Goal: Information Seeking & Learning: Learn about a topic

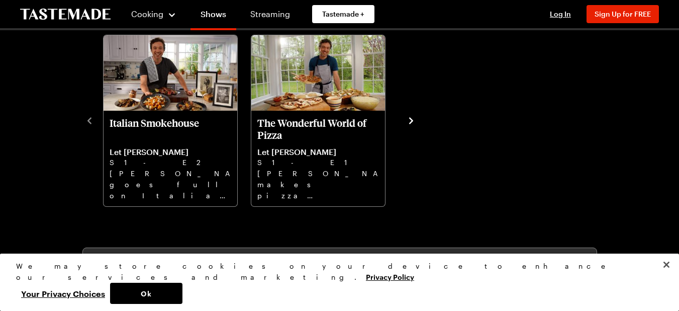
scroll to position [342, 0]
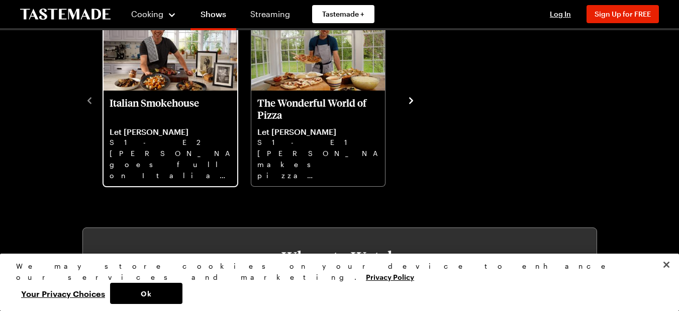
click at [124, 102] on p "Italian Smokehouse" at bounding box center [171, 109] width 122 height 24
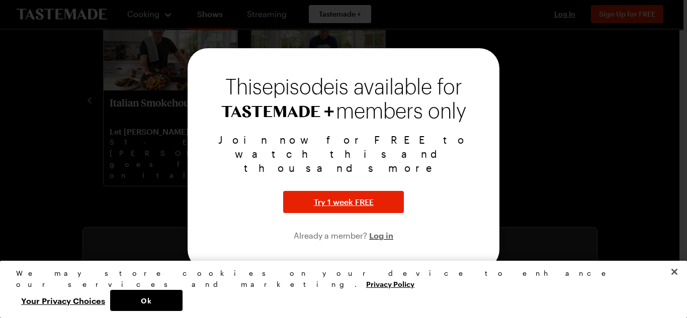
click at [565, 156] on div at bounding box center [343, 159] width 687 height 318
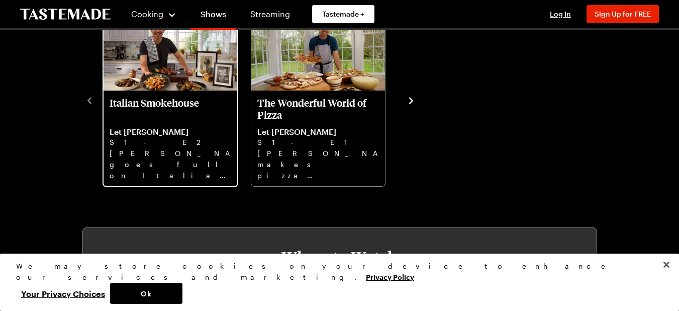
click at [150, 157] on p "[PERSON_NAME] goes full on Italian steakhouse with Treviso salad, ice cold mart…" at bounding box center [171, 164] width 122 height 32
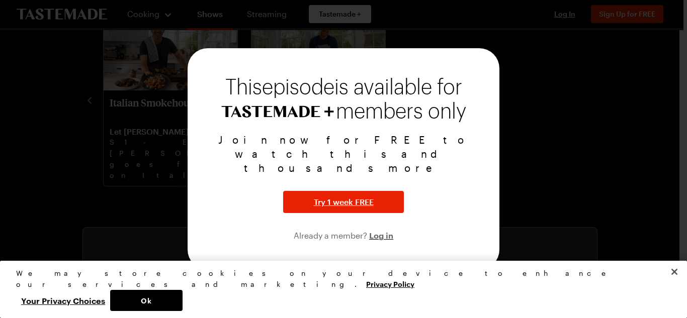
click at [545, 179] on div at bounding box center [343, 159] width 687 height 318
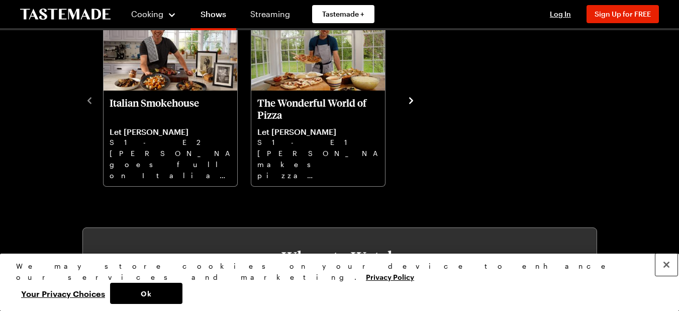
click at [668, 276] on button "Close" at bounding box center [667, 264] width 22 height 22
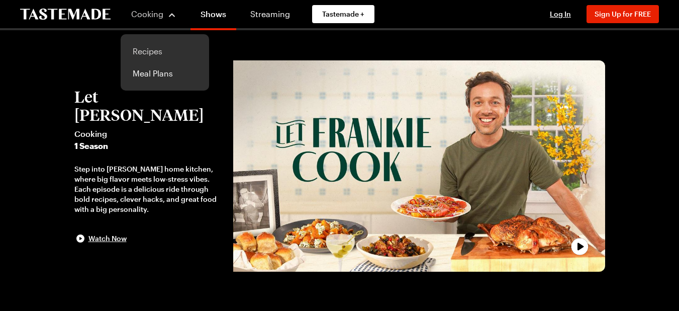
click at [143, 49] on link "Recipes" at bounding box center [165, 51] width 76 height 22
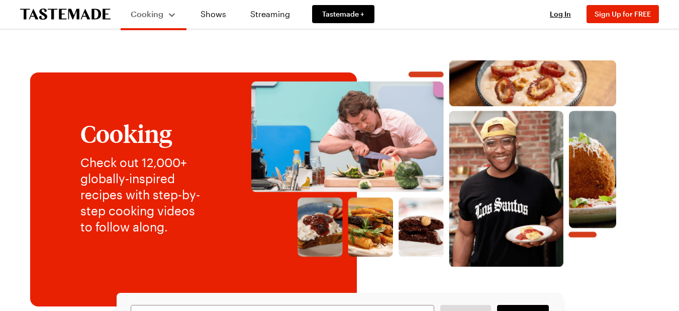
scroll to position [272, 0]
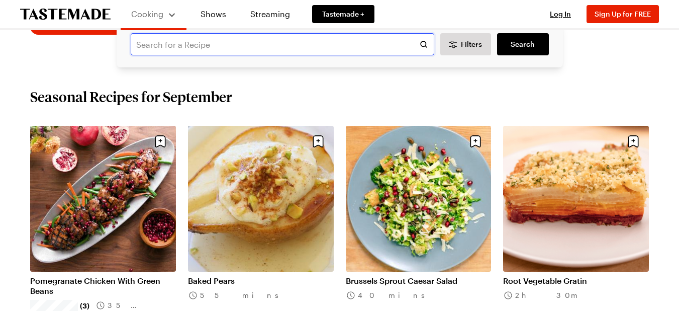
click at [334, 43] on input "text" at bounding box center [283, 44] width 304 height 22
type input "roasted beets"
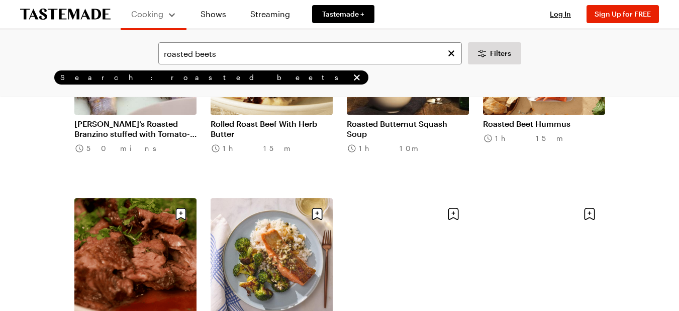
scroll to position [885, 0]
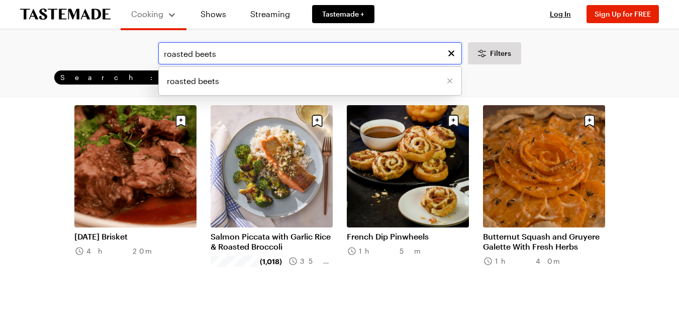
click at [193, 55] on input "roasted beets" at bounding box center [310, 53] width 304 height 22
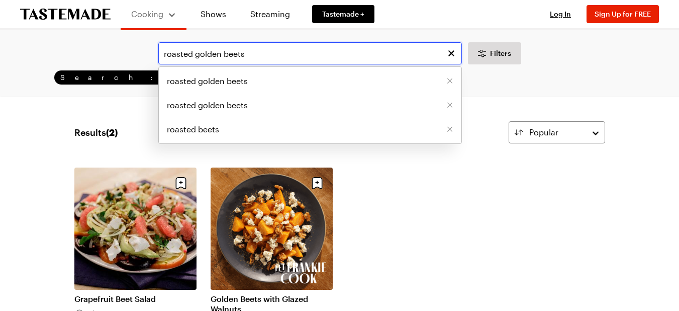
type input "roasted golden beets"
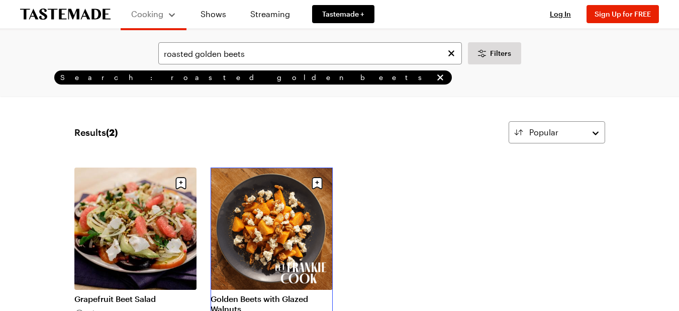
click at [256, 294] on link "Golden Beets with Glazed Walnuts" at bounding box center [272, 304] width 122 height 20
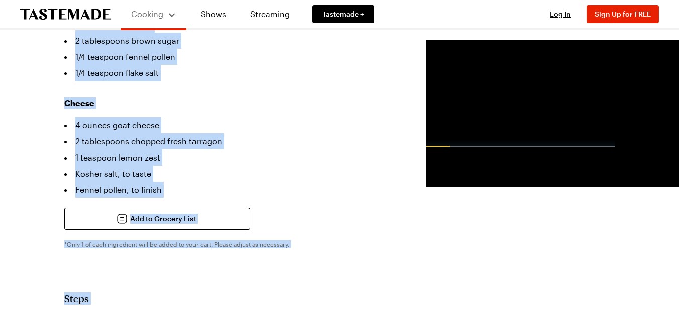
scroll to position [677, 0]
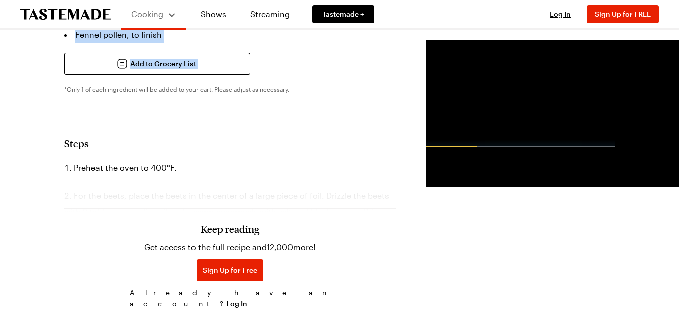
drag, startPoint x: 63, startPoint y: 52, endPoint x: 51, endPoint y: 81, distance: 31.1
click at [51, 81] on div "Golden Beets with Glazed Walnuts Roasted golden beets, tender and sweet, are to…" at bounding box center [340, 154] width 612 height 1527
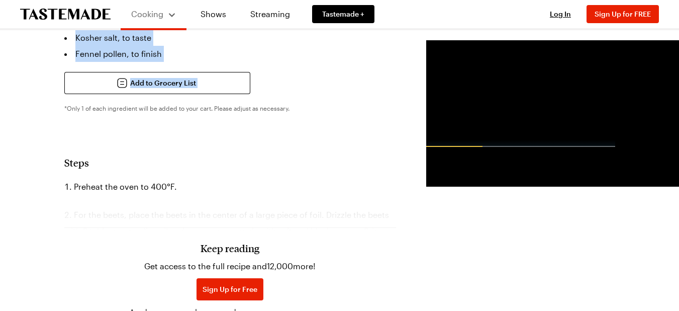
scroll to position [657, 0]
click at [28, 96] on div "Search Golden Beets with Glazed Walnuts Roasted golden beets, tender and sweet,…" at bounding box center [339, 156] width 679 height 1566
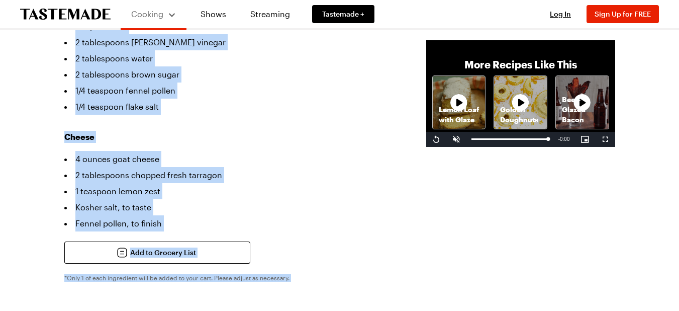
scroll to position [603, 0]
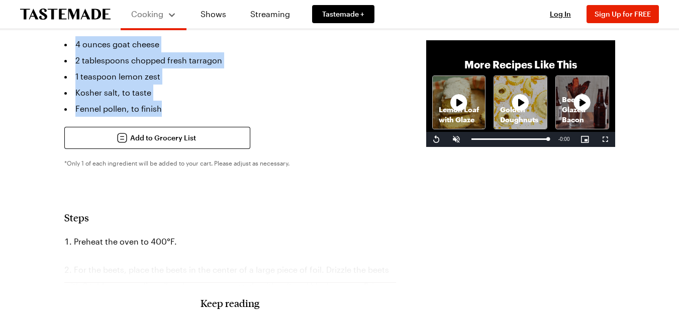
drag, startPoint x: 59, startPoint y: 41, endPoint x: 174, endPoint y: 88, distance: 123.7
click at [174, 88] on div "Golden Beets with Glazed Walnuts Roasted golden beets, tender and sweet, are to…" at bounding box center [340, 228] width 612 height 1527
click at [23, 69] on div "Search Golden Beets with Glazed Walnuts Roasted golden beets, tender and sweet,…" at bounding box center [339, 210] width 679 height 1566
